Goal: Task Accomplishment & Management: Use online tool/utility

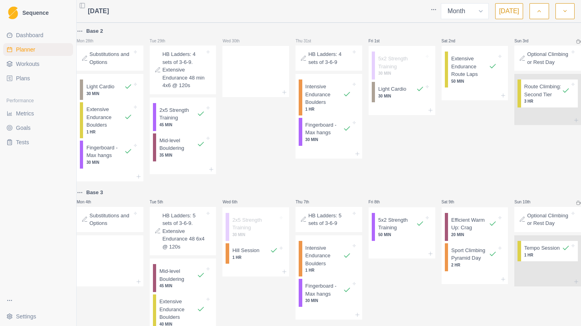
select select "month"
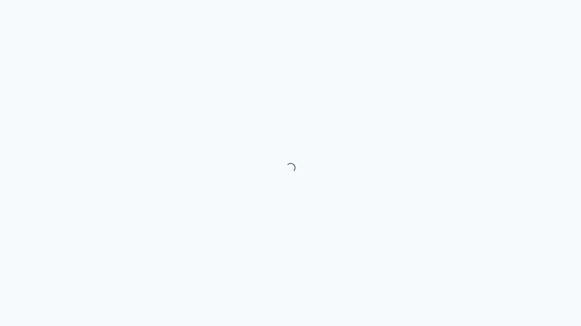
select select "month"
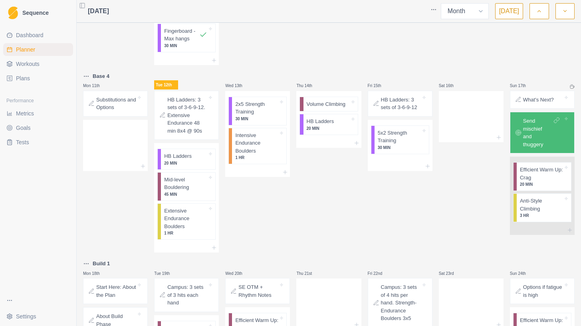
scroll to position [314, 0]
click at [189, 219] on p "Extensive Endurance Boulders" at bounding box center [185, 220] width 43 height 24
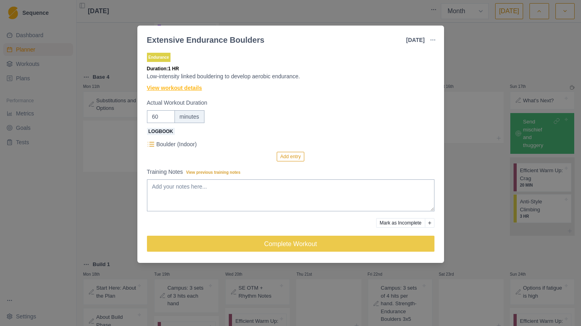
click at [176, 86] on link "View workout details" at bounding box center [174, 88] width 55 height 8
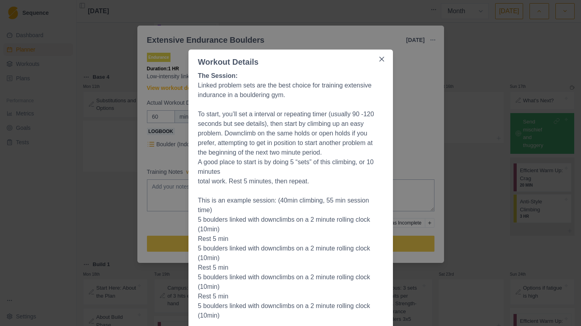
click at [401, 136] on div "Workout Details The Session: Linked problem sets are the best choice for traini…" at bounding box center [290, 163] width 581 height 326
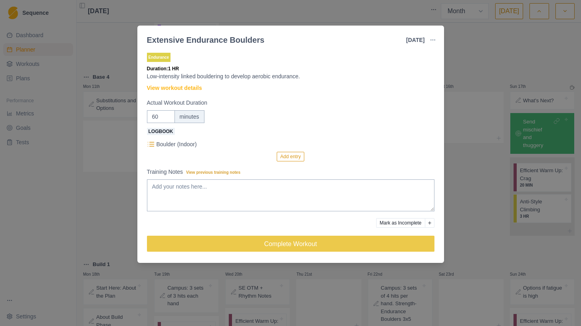
click at [488, 133] on div "Extensive Endurance Boulders 12 Aug 2025 Link To Goal View Workout Metrics Edit…" at bounding box center [290, 163] width 581 height 326
